Goal: Find specific page/section

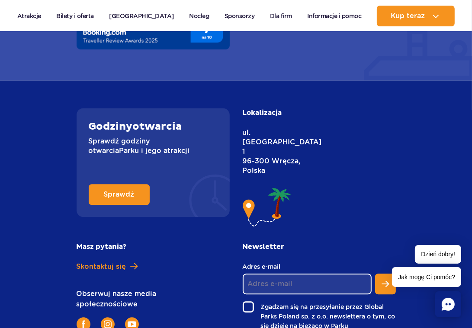
scroll to position [3825, 0]
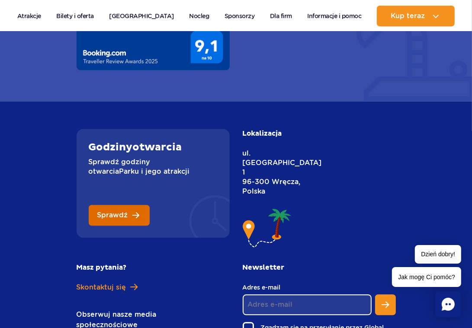
click at [112, 212] on span "Sprawdź" at bounding box center [112, 215] width 31 height 7
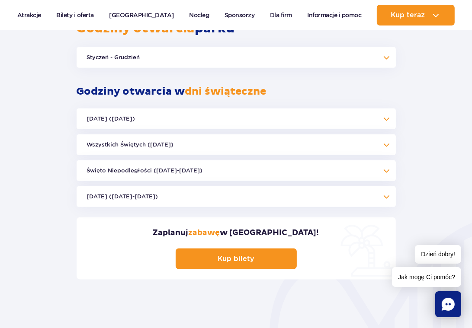
scroll to position [461, 0]
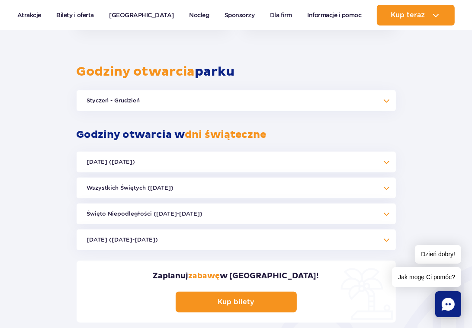
click at [129, 99] on button "Styczeń - Grudzień" at bounding box center [236, 100] width 319 height 21
